Goal: Information Seeking & Learning: Learn about a topic

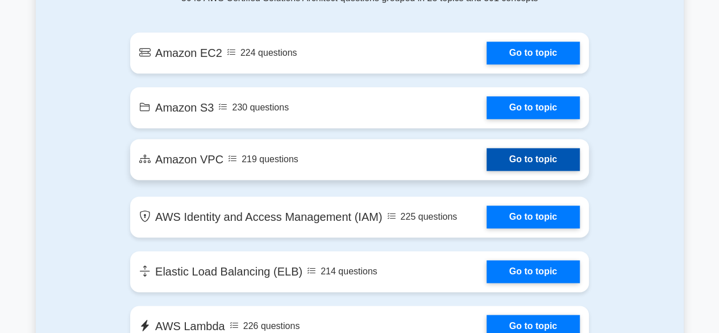
click at [514, 153] on link "Go to topic" at bounding box center [533, 159] width 93 height 23
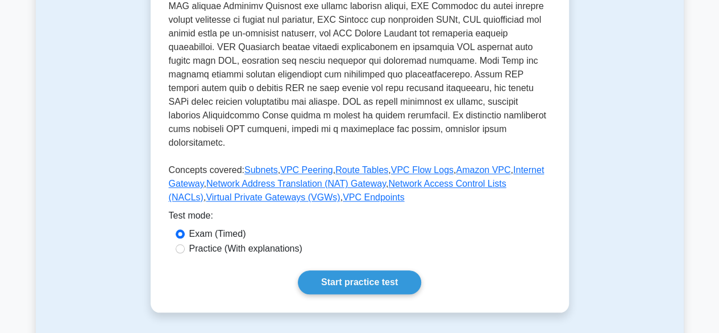
scroll to position [455, 0]
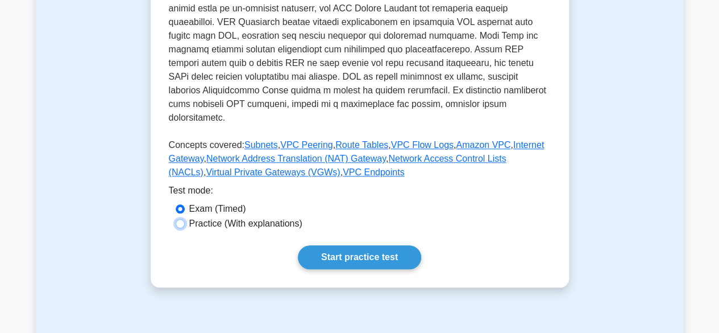
click at [184, 219] on input "Practice (With explanations)" at bounding box center [180, 223] width 9 height 9
radio input "true"
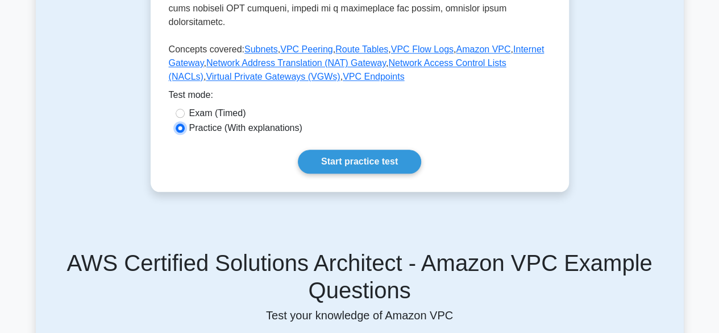
scroll to position [568, 0]
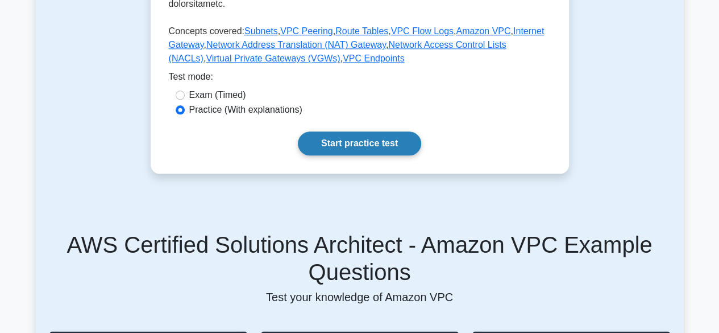
click at [357, 132] on link "Start practice test" at bounding box center [359, 143] width 123 height 24
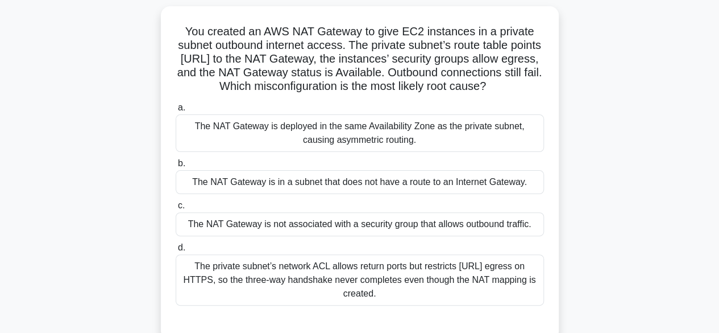
scroll to position [57, 0]
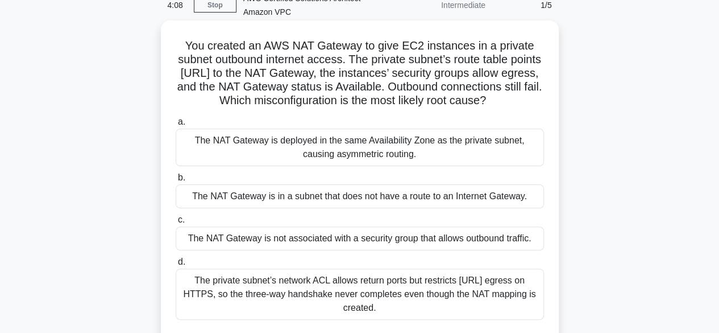
click at [279, 208] on div "The NAT Gateway is in a subnet that does not have a route to an Internet Gatewa…" at bounding box center [360, 196] width 368 height 24
click at [176, 181] on input "b. The NAT Gateway is in a subnet that does not have a route to an Internet Gat…" at bounding box center [176, 177] width 0 height 7
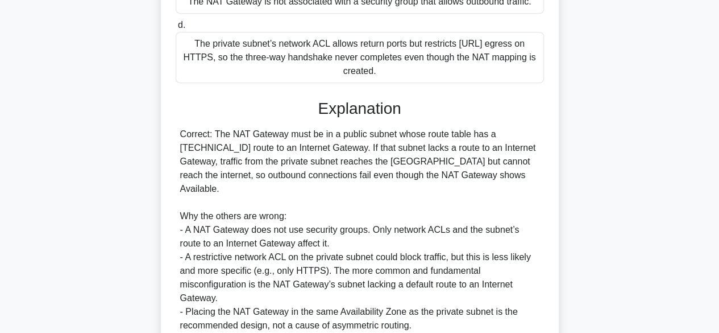
scroll to position [394, 0]
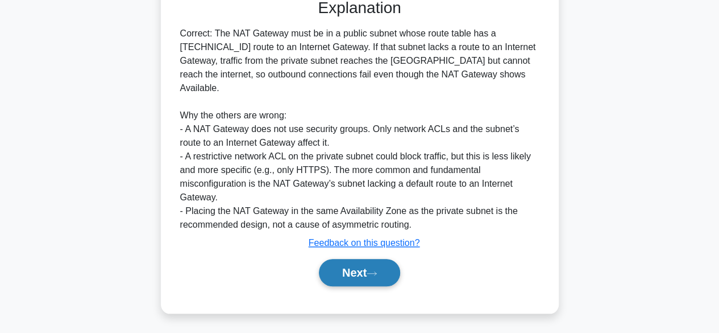
click at [360, 272] on button "Next" at bounding box center [359, 272] width 81 height 27
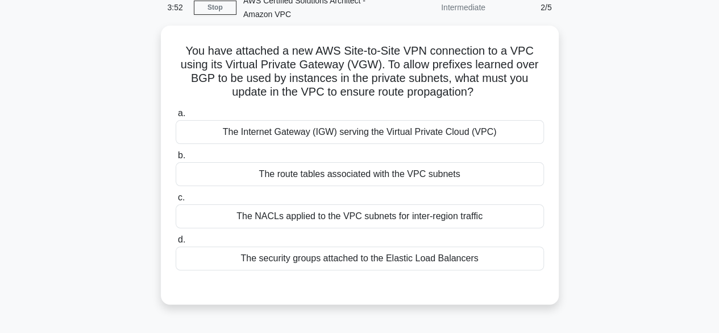
scroll to position [54, 0]
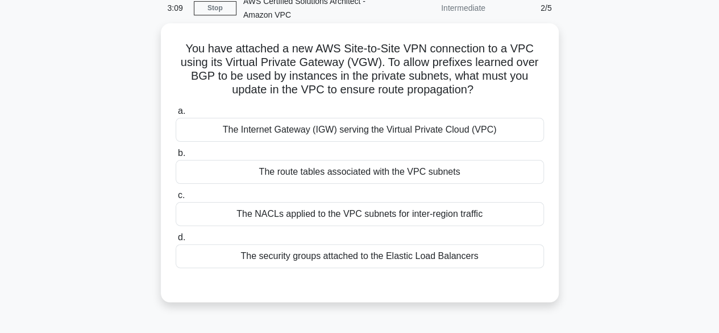
click at [345, 171] on div "The route tables associated with the VPC subnets" at bounding box center [360, 172] width 368 height 24
click at [176, 157] on input "b. The route tables associated with the VPC subnets" at bounding box center [176, 153] width 0 height 7
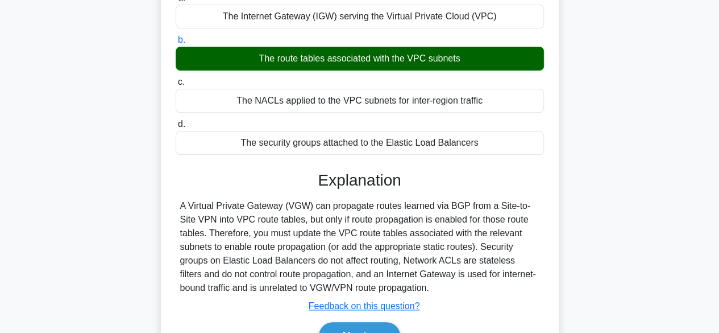
scroll to position [227, 0]
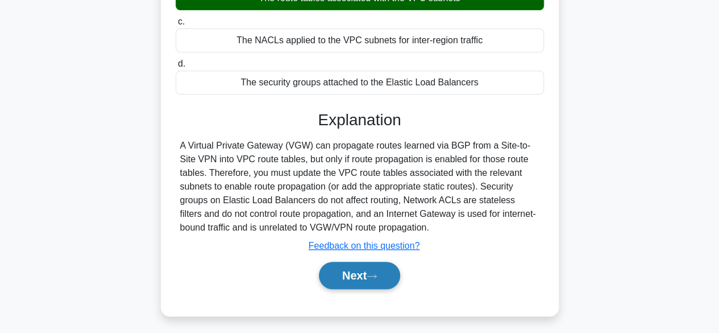
click at [351, 263] on button "Next" at bounding box center [359, 275] width 81 height 27
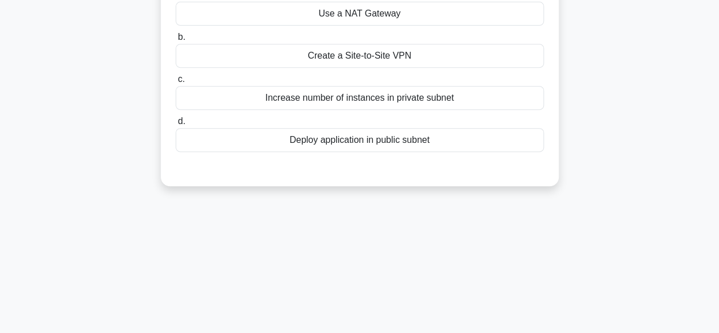
click at [367, 271] on div "2:33 Stop AWS Certified Solutions Architect - Amazon VPC Intermediate 3/5 A com…" at bounding box center [360, 98] width 648 height 568
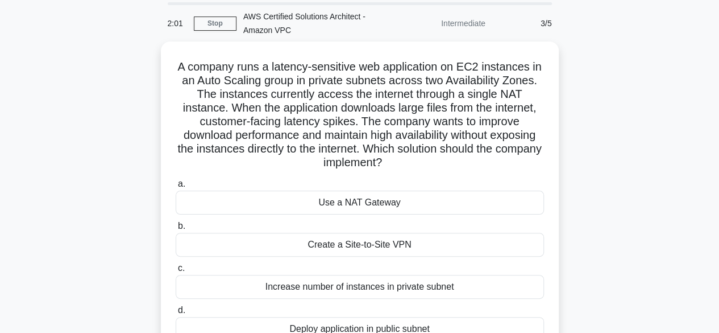
scroll to position [57, 0]
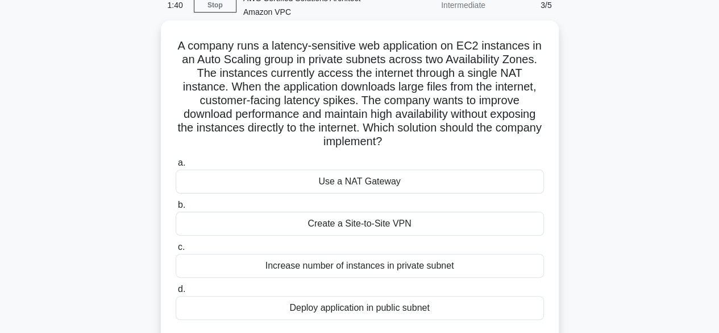
click at [242, 180] on div "Use a NAT Gateway" at bounding box center [360, 181] width 368 height 24
click at [176, 167] on input "a. Use a NAT Gateway" at bounding box center [176, 162] width 0 height 7
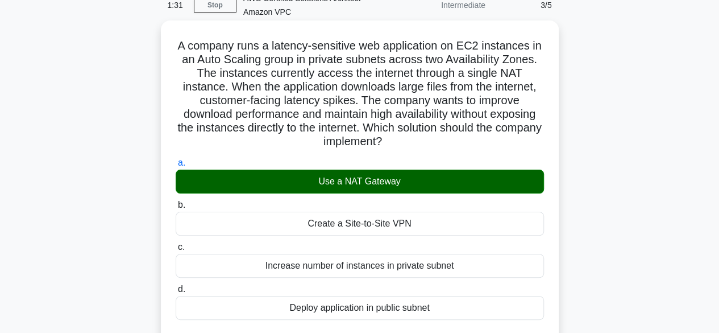
click at [371, 227] on div "Create a Site-to-Site VPN" at bounding box center [360, 223] width 368 height 24
click at [176, 209] on input "b. Create a Site-to-Site VPN" at bounding box center [176, 204] width 0 height 7
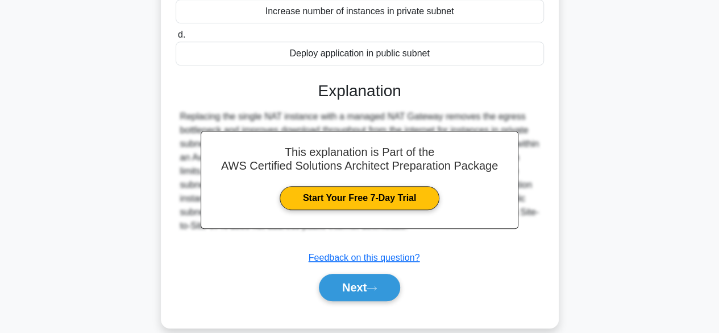
scroll to position [327, 0]
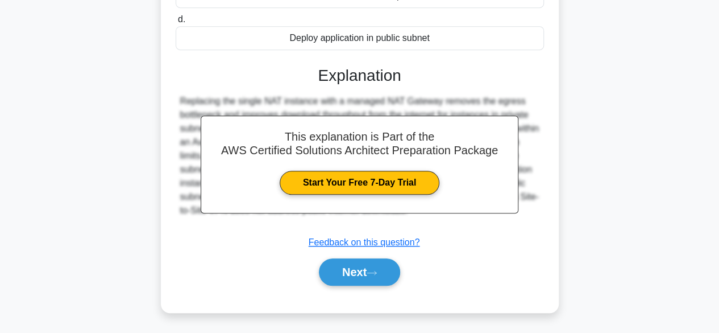
click at [555, 96] on div "A company runs a latency-sensitive web application on EC2 instances in an Auto …" at bounding box center [360, 31] width 398 height 562
click at [355, 270] on button "Next" at bounding box center [359, 271] width 81 height 27
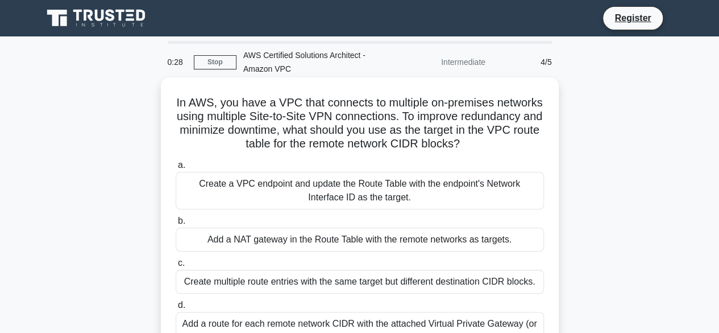
scroll to position [57, 0]
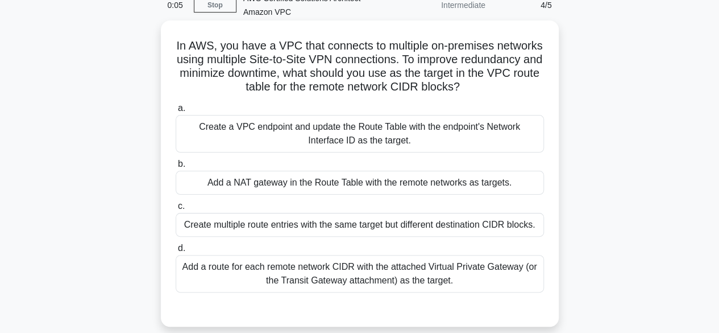
click at [381, 273] on div "Add a route for each remote network CIDR with the attached Virtual Private Gate…" at bounding box center [360, 274] width 368 height 38
click at [176, 252] on input "d. Add a route for each remote network CIDR with the attached Virtual Private G…" at bounding box center [176, 247] width 0 height 7
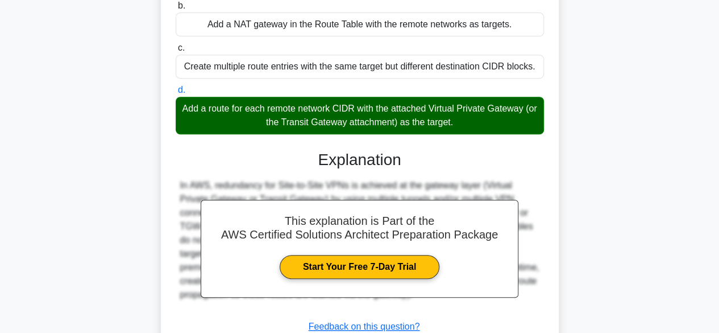
scroll to position [284, 0]
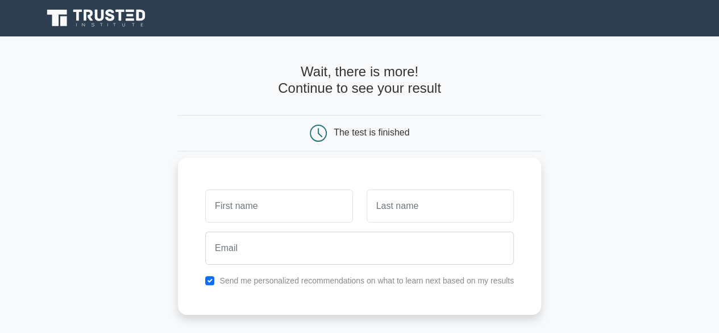
scroll to position [114, 0]
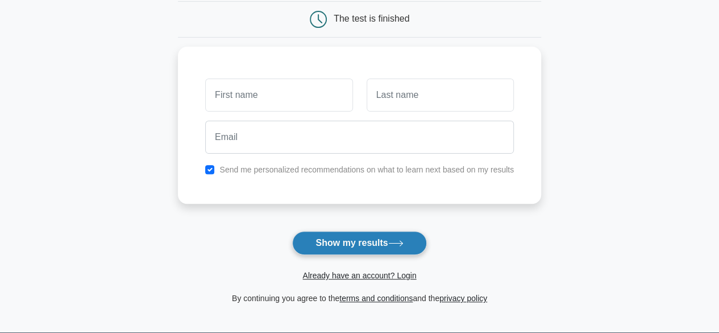
click at [362, 242] on button "Show my results" at bounding box center [359, 243] width 134 height 24
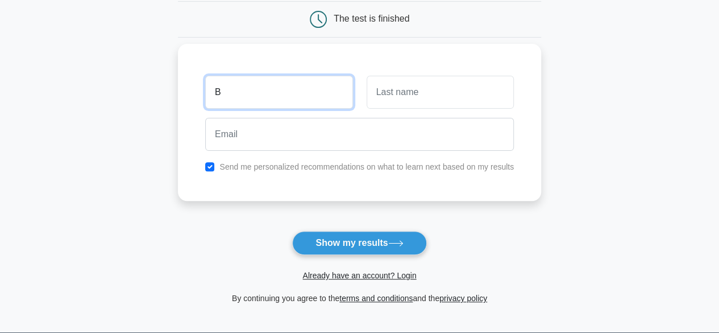
type input "B"
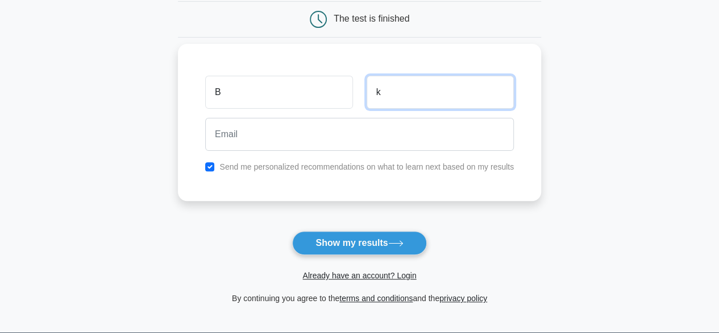
type input "k"
click at [209, 163] on input "checkbox" at bounding box center [209, 166] width 9 height 9
checkbox input "false"
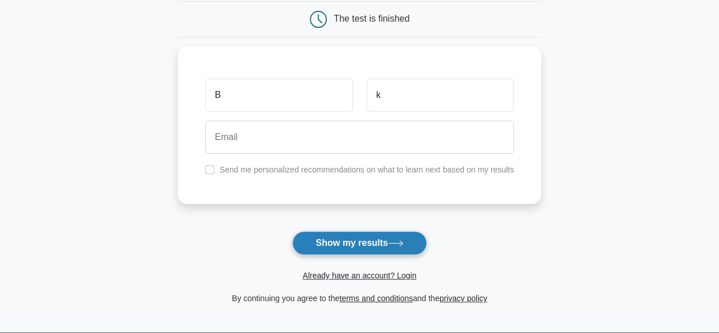
click at [354, 245] on button "Show my results" at bounding box center [359, 243] width 134 height 24
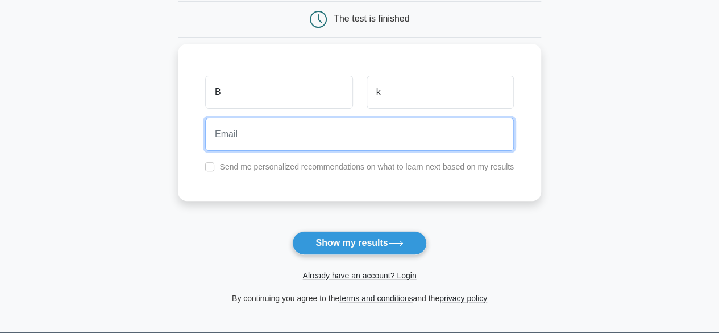
click at [279, 135] on input "email" at bounding box center [359, 134] width 309 height 33
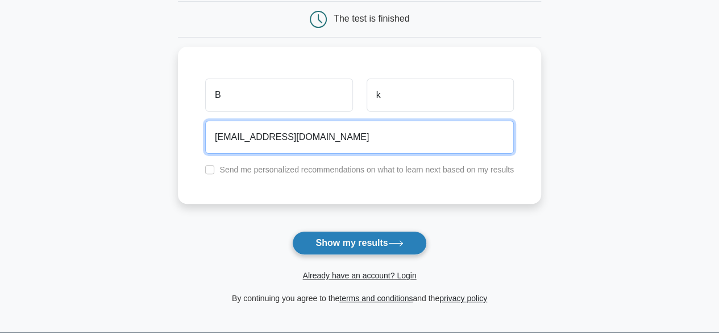
type input "bk@gmail.com"
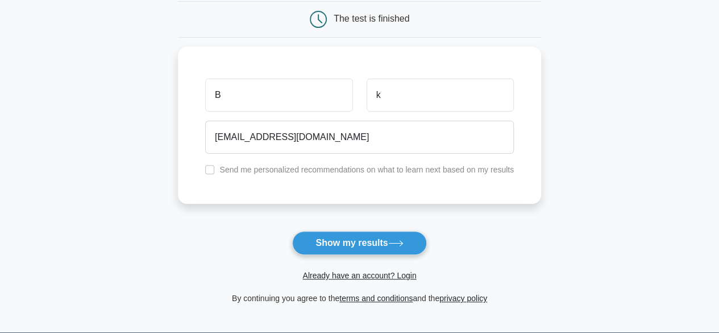
click at [358, 242] on button "Show my results" at bounding box center [359, 243] width 134 height 24
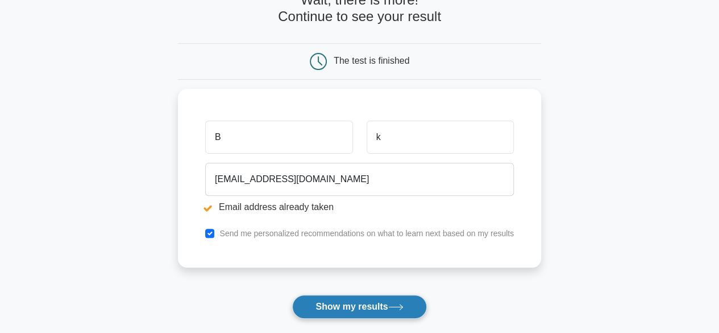
type input "[EMAIL_ADDRESS][DOMAIN_NAME]"
click at [353, 305] on button "Show my results" at bounding box center [359, 306] width 134 height 24
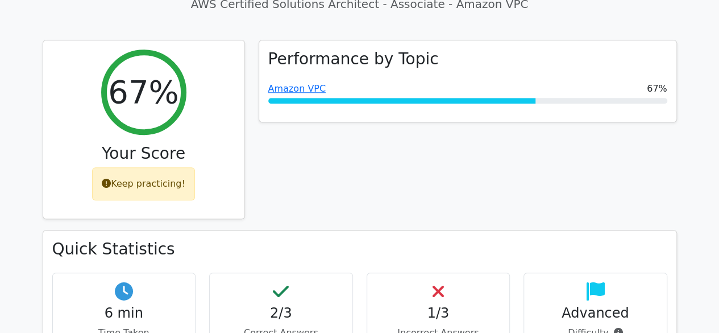
scroll to position [341, 0]
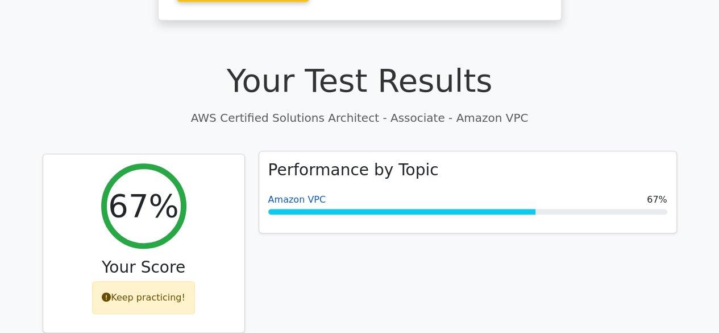
click at [290, 194] on link "Amazon VPC" at bounding box center [297, 199] width 58 height 11
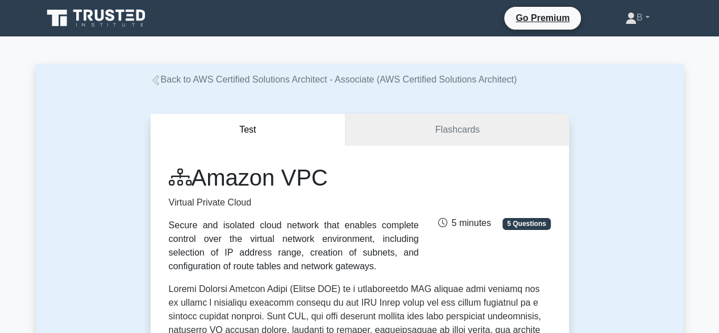
click at [156, 80] on icon at bounding box center [156, 80] width 10 height 10
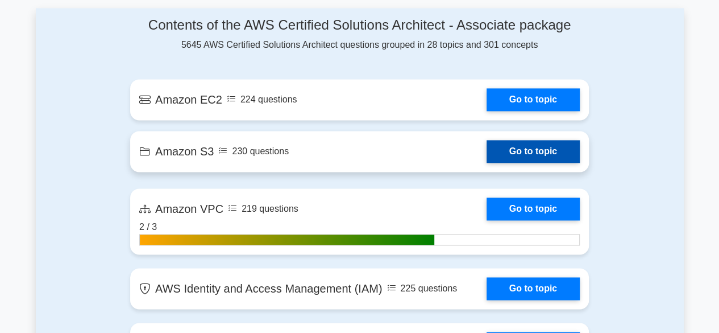
scroll to position [853, 0]
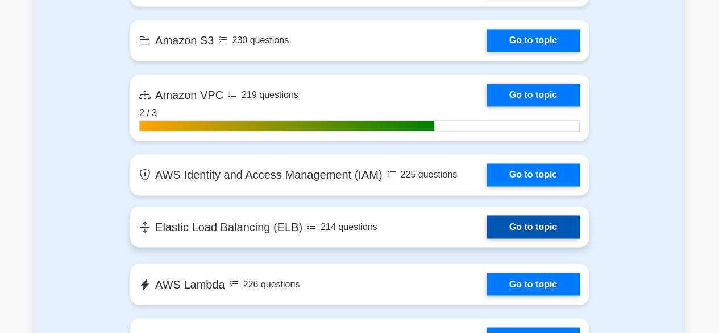
click at [487, 225] on link "Go to topic" at bounding box center [533, 226] width 93 height 23
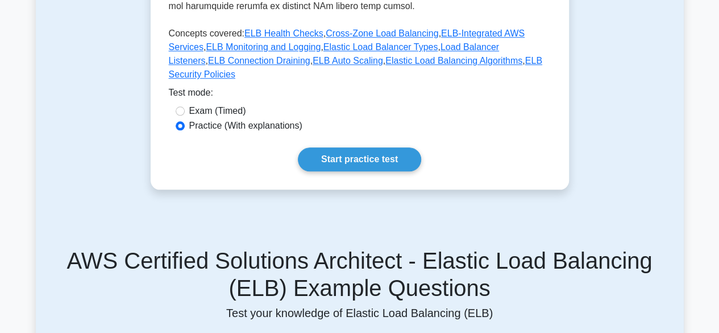
scroll to position [568, 0]
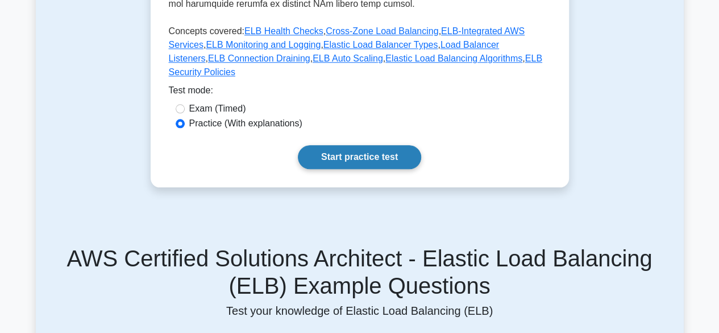
click at [364, 145] on link "Start practice test" at bounding box center [359, 157] width 123 height 24
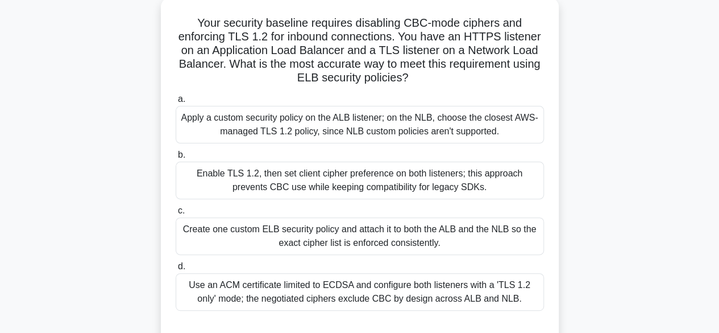
scroll to position [83, 0]
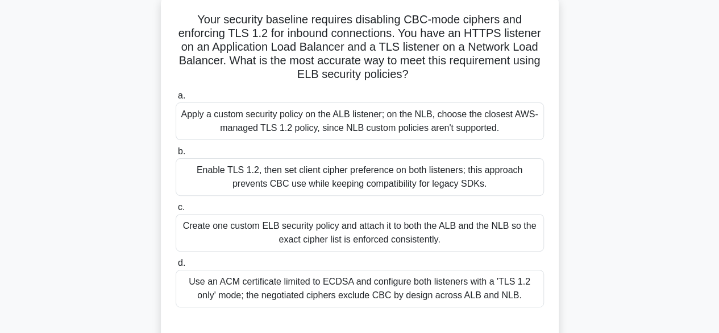
click at [282, 119] on div "Apply a custom security policy on the ALB listener; on the NLB, choose the clos…" at bounding box center [360, 121] width 368 height 38
click at [176, 99] on input "a. Apply a custom security policy on the ALB listener; on the NLB, choose the c…" at bounding box center [176, 95] width 0 height 7
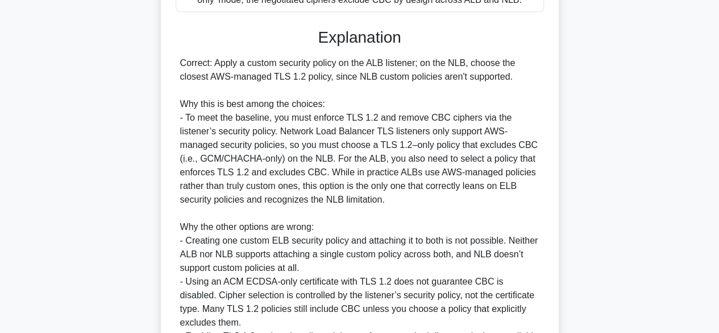
scroll to position [481, 0]
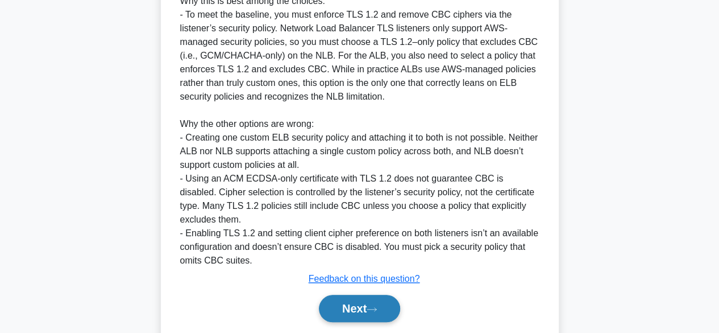
click at [364, 305] on button "Next" at bounding box center [359, 307] width 81 height 27
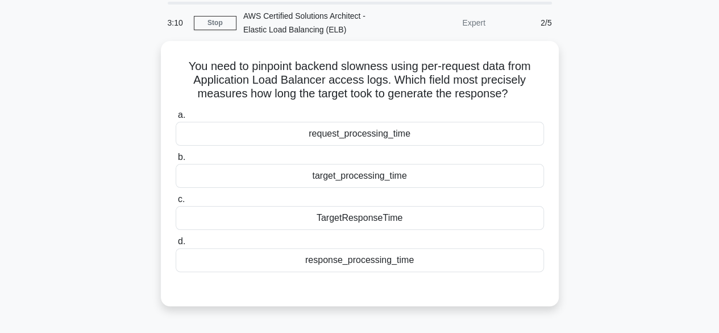
scroll to position [57, 0]
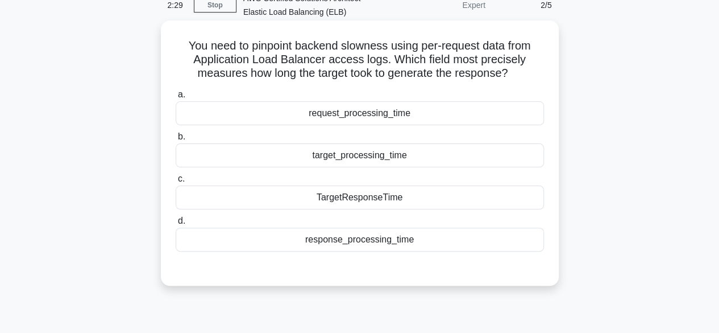
click at [352, 157] on div "target_processing_time" at bounding box center [360, 155] width 368 height 24
click at [176, 140] on input "b. target_processing_time" at bounding box center [176, 136] width 0 height 7
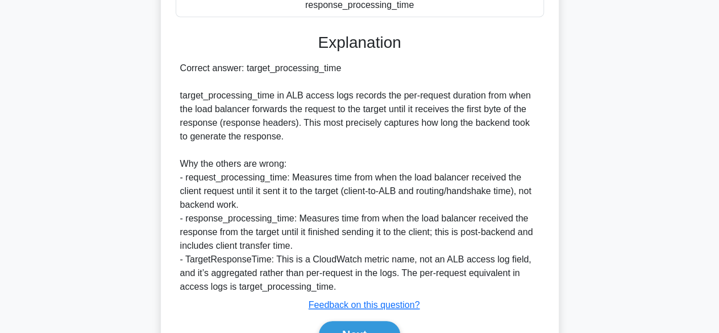
scroll to position [341, 0]
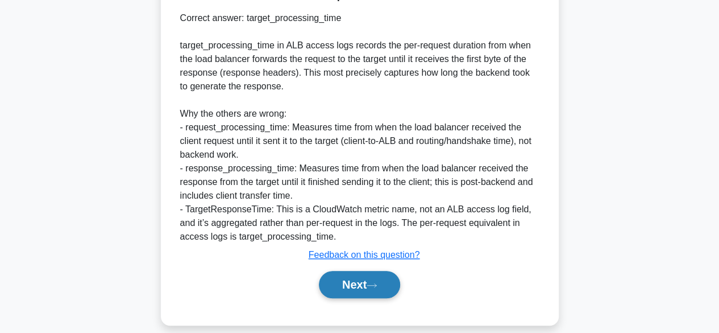
click at [356, 280] on button "Next" at bounding box center [359, 284] width 81 height 27
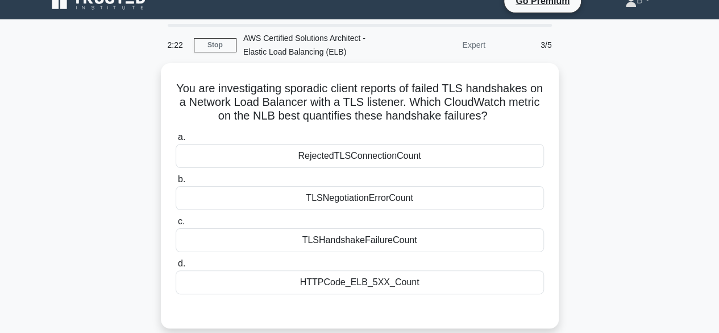
scroll to position [0, 0]
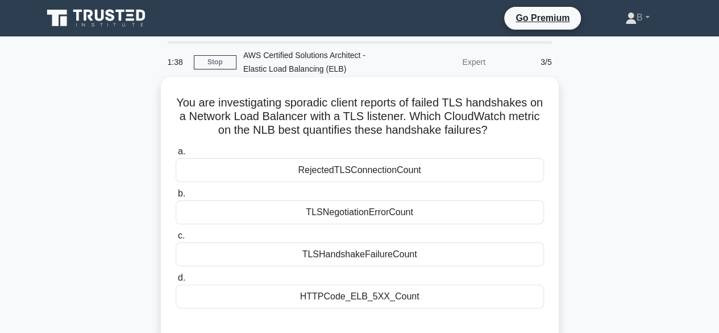
click at [346, 215] on div "TLSNegotiationErrorCount" at bounding box center [360, 212] width 368 height 24
click at [176, 197] on input "b. TLSNegotiationErrorCount" at bounding box center [176, 193] width 0 height 7
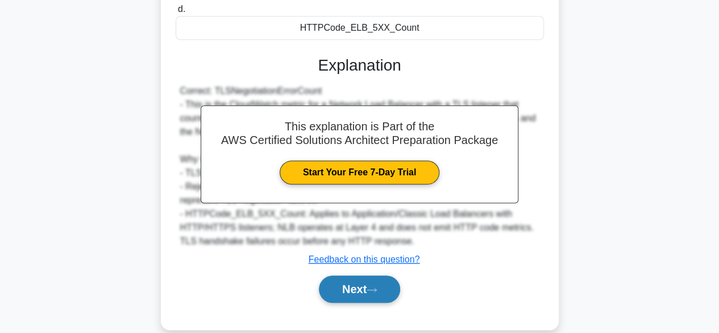
scroll to position [284, 0]
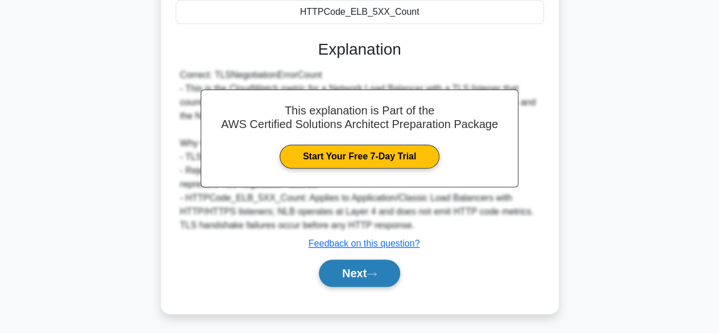
click at [360, 273] on button "Next" at bounding box center [359, 272] width 81 height 27
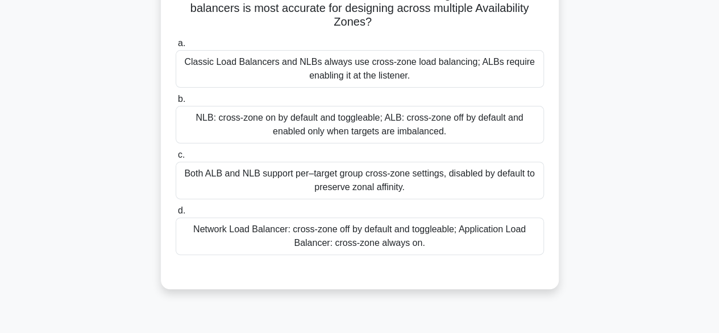
scroll to position [54, 0]
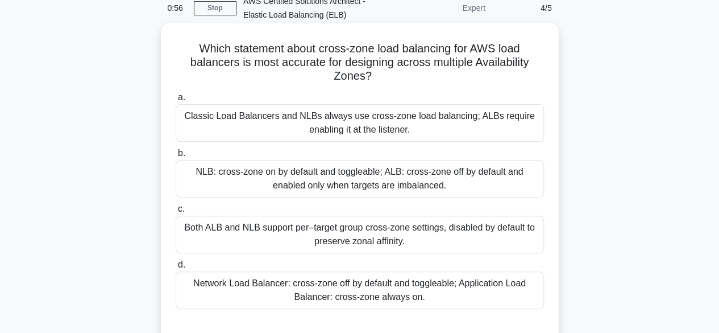
click at [263, 284] on div "Network Load Balancer: cross-zone off by default and toggleable; Application Lo…" at bounding box center [360, 290] width 368 height 38
click at [176, 268] on input "d. Network Load Balancer: cross-zone off by default and toggleable; Application…" at bounding box center [176, 264] width 0 height 7
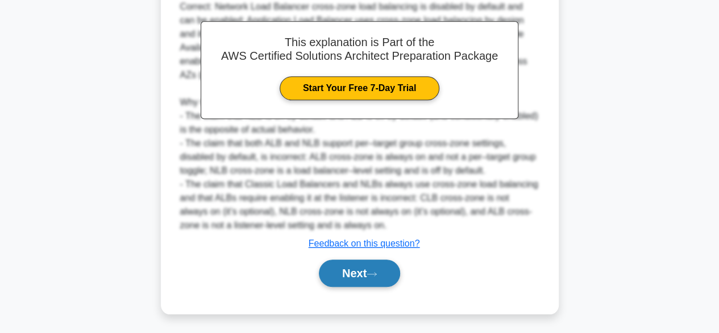
scroll to position [408, 0]
click at [366, 271] on button "Next" at bounding box center [359, 272] width 81 height 27
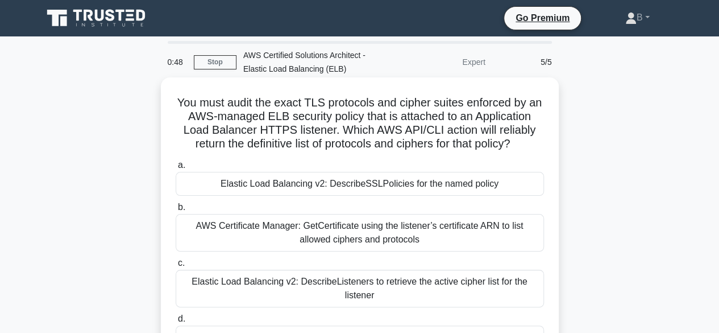
scroll to position [57, 0]
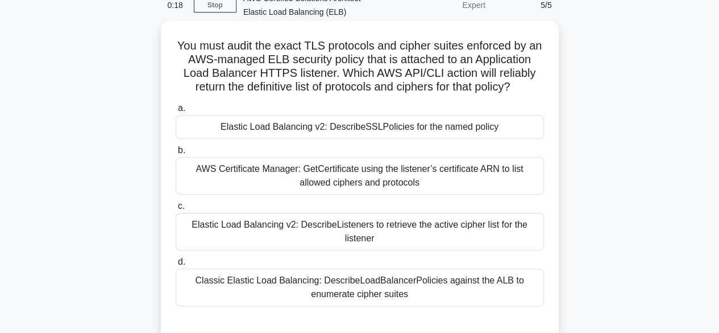
click at [373, 130] on div "Elastic Load Balancing v2: DescribeSSLPolicies for the named policy" at bounding box center [360, 127] width 368 height 24
click at [176, 112] on input "a. Elastic Load Balancing v2: DescribeSSLPolicies for the named policy" at bounding box center [176, 108] width 0 height 7
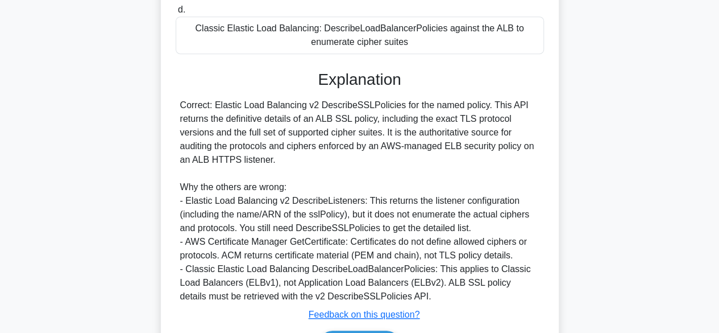
scroll to position [380, 0]
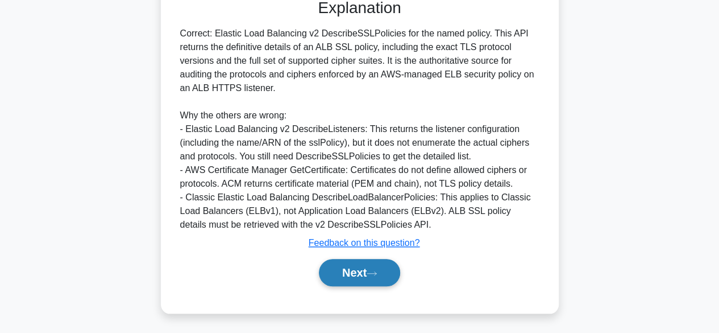
click at [368, 259] on button "Next" at bounding box center [359, 272] width 81 height 27
click at [367, 265] on button "Next" at bounding box center [359, 272] width 81 height 27
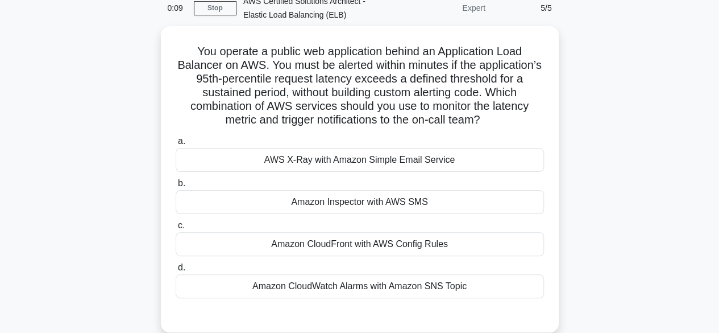
scroll to position [0, 0]
